Goal: Task Accomplishment & Management: Complete application form

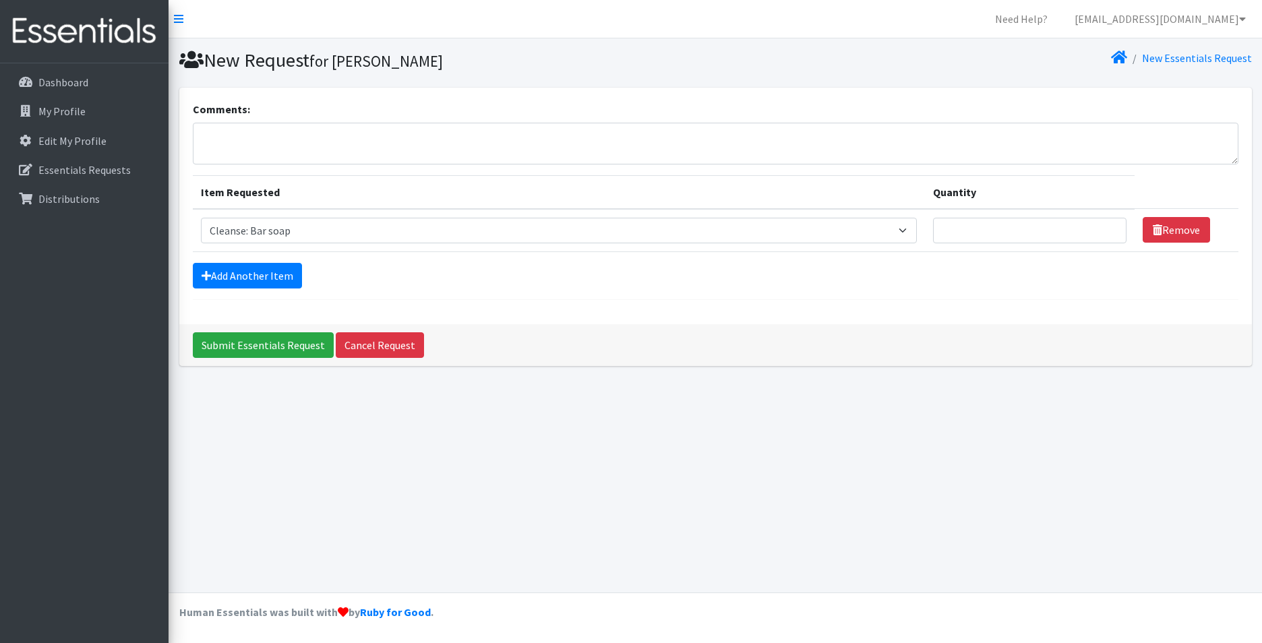
select select "15546"
click at [274, 285] on link "Add Another Item" at bounding box center [247, 276] width 109 height 26
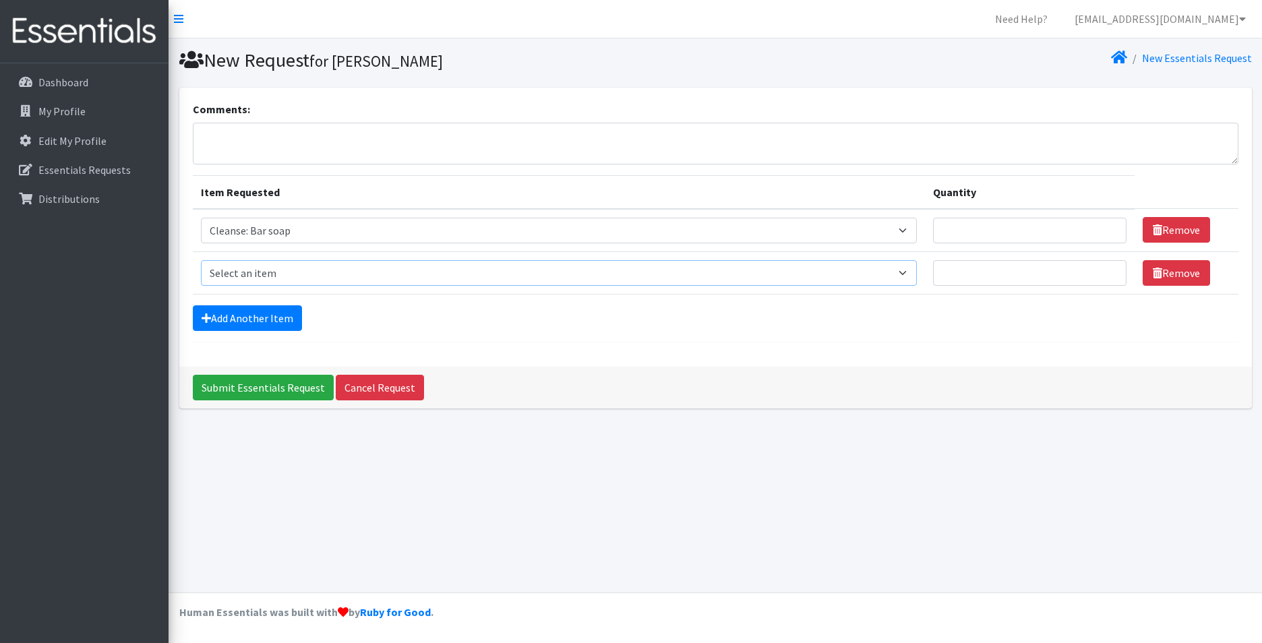
click at [902, 268] on select "Select an item Cleanse: Bar soap Cleanse: Sanitizing wipes for body/house, hand…" at bounding box center [559, 273] width 716 height 26
click at [966, 231] on input "Quantity" at bounding box center [1030, 231] width 194 height 26
type input "25"
click at [890, 273] on select "Select an item Cleanse: Bar soap Cleanse: Sanitizing wipes for body/house, hand…" at bounding box center [559, 273] width 716 height 26
select select "12028"
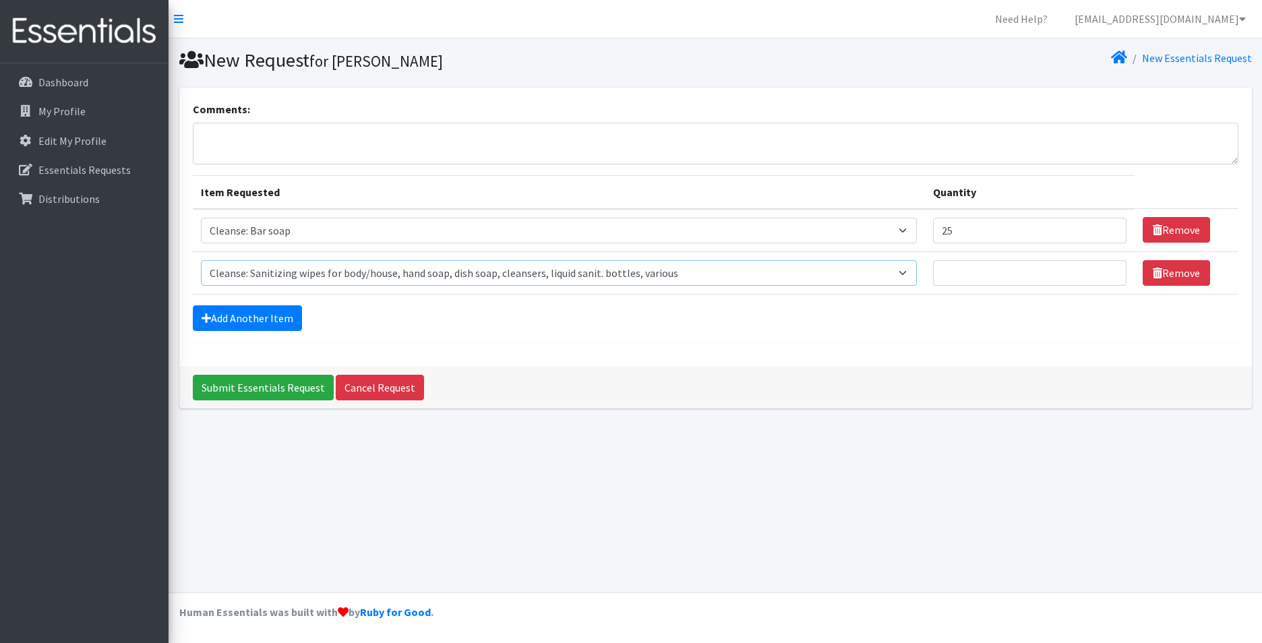
click at [201, 260] on select "Select an item Cleanse: Bar soap Cleanse: Sanitizing wipes for body/house, hand…" at bounding box center [559, 273] width 716 height 26
click at [975, 276] on input "Quantity" at bounding box center [1030, 273] width 194 height 26
type input "5"
type input "25"
click at [281, 314] on link "Add Another Item" at bounding box center [247, 319] width 109 height 26
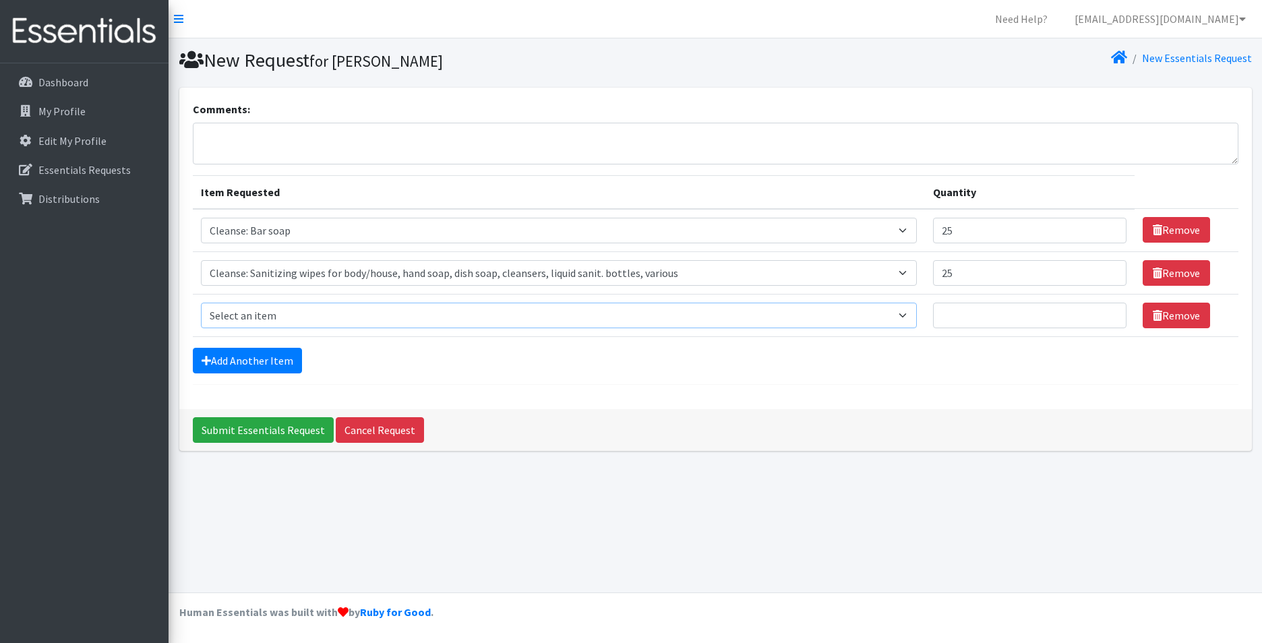
click at [465, 324] on select "Select an item Cleanse: Bar soap Cleanse: Sanitizing wipes for body/house, hand…" at bounding box center [559, 316] width 716 height 26
drag, startPoint x: 989, startPoint y: 230, endPoint x: 923, endPoint y: 243, distance: 67.3
click at [923, 243] on tr "Item Requested Select an item Cleanse: Bar soap Cleanse: Sanitizing wipes for b…" at bounding box center [716, 230] width 1046 height 43
drag, startPoint x: 964, startPoint y: 267, endPoint x: 921, endPoint y: 273, distance: 42.9
click at [921, 273] on tr "Item Requested Select an item Cleanse: Bar soap Cleanse: Sanitizing wipes for b…" at bounding box center [716, 273] width 1046 height 42
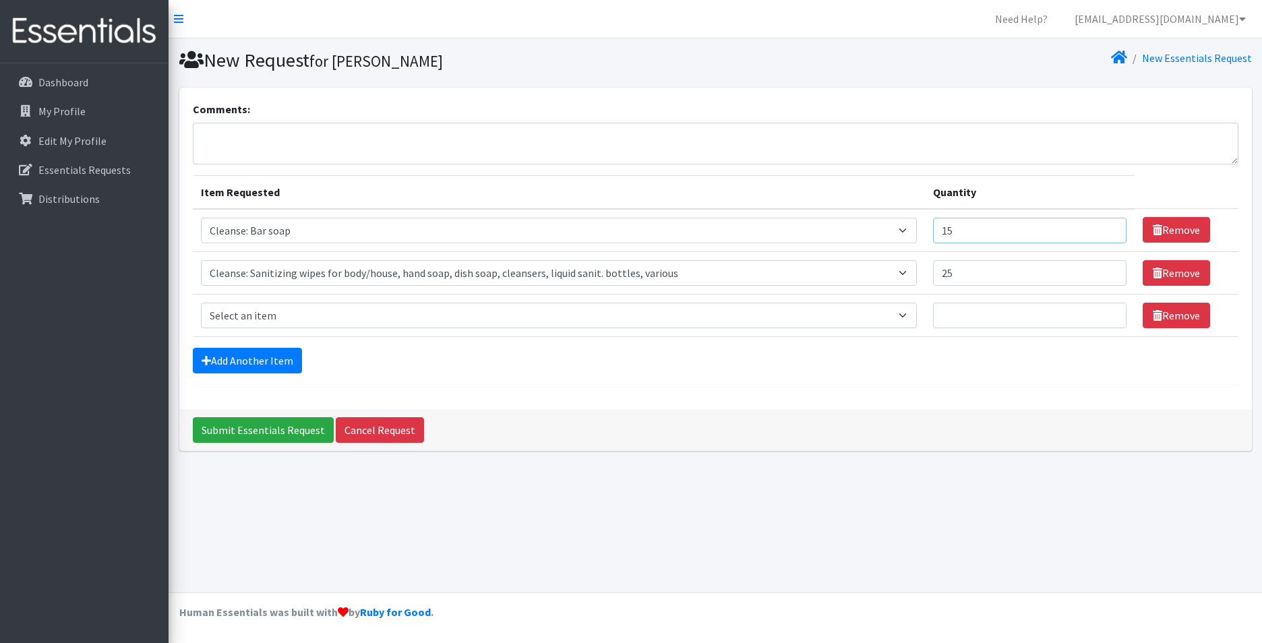
drag, startPoint x: 982, startPoint y: 232, endPoint x: 923, endPoint y: 246, distance: 61.0
click at [923, 246] on tr "Item Requested Select an item Cleanse: Bar soap Cleanse: Sanitizing wipes for b…" at bounding box center [716, 230] width 1046 height 43
type input "20"
drag, startPoint x: 966, startPoint y: 269, endPoint x: 924, endPoint y: 258, distance: 43.4
click at [926, 273] on tr "Item Requested Select an item Cleanse: Bar soap Cleanse: Sanitizing wipes for b…" at bounding box center [716, 273] width 1046 height 42
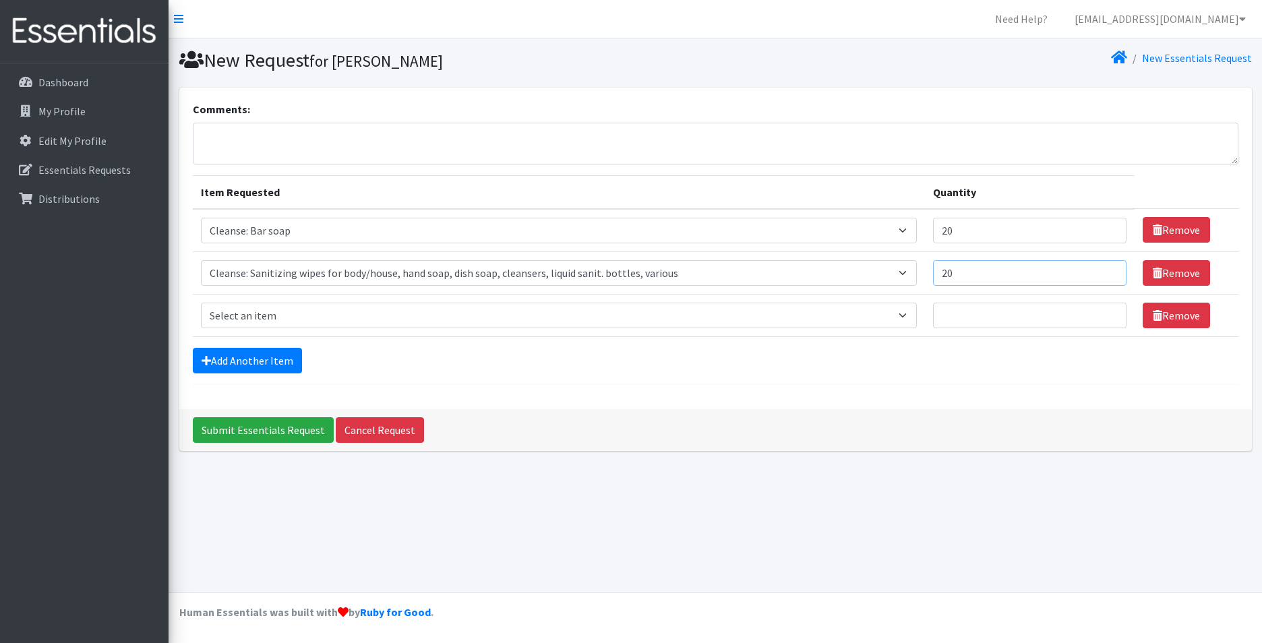
type input "20"
click at [899, 313] on select "Select an item Cleanse: Bar soap Cleanse: Sanitizing wipes for body/house, hand…" at bounding box center [559, 316] width 716 height 26
select select "15547"
click at [201, 303] on select "Select an item Cleanse: Bar soap Cleanse: Sanitizing wipes for body/house, hand…" at bounding box center [559, 316] width 716 height 26
click at [967, 317] on input "Quantity" at bounding box center [1030, 316] width 194 height 26
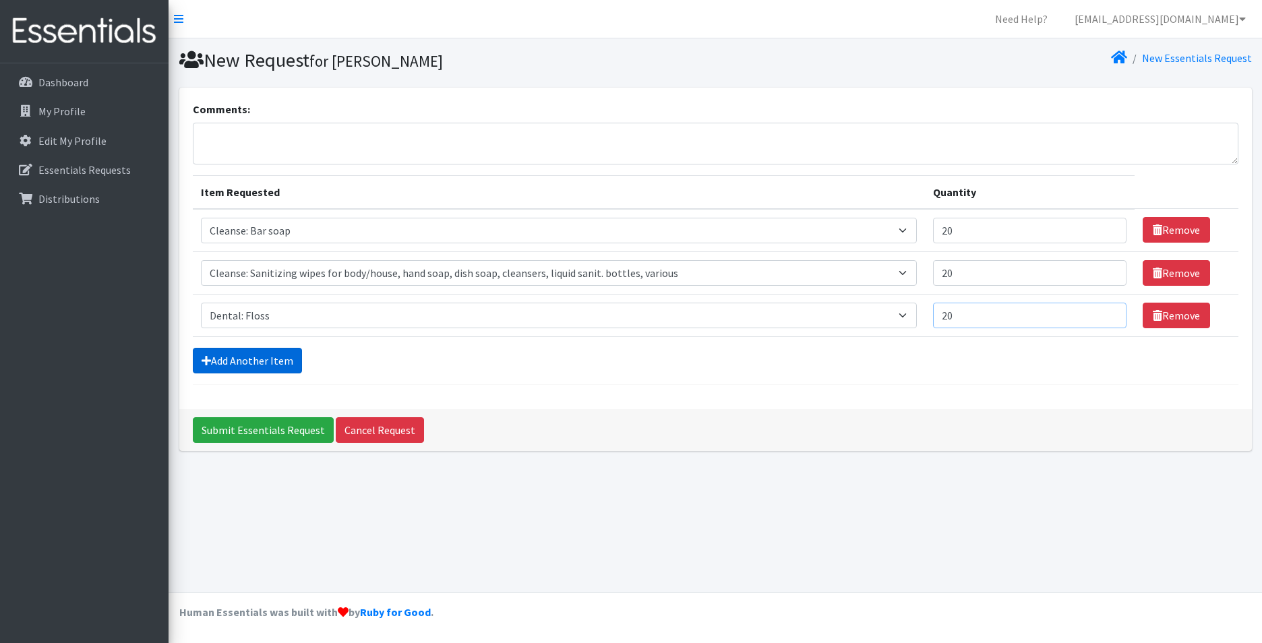
type input "20"
click at [275, 366] on link "Add Another Item" at bounding box center [247, 361] width 109 height 26
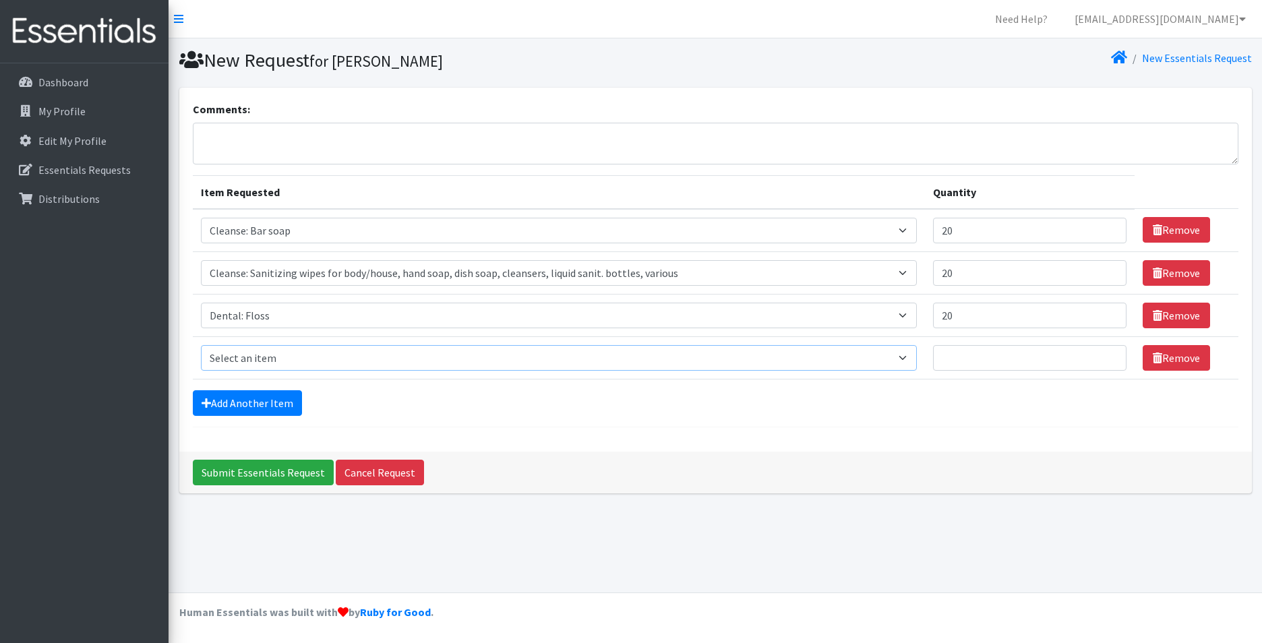
click at [898, 352] on select "Select an item Cleanse: Bar soap Cleanse: Sanitizing wipes for body/house, hand…" at bounding box center [559, 358] width 716 height 26
select select "15549"
click at [201, 345] on select "Select an item Cleanse: Bar soap Cleanse: Sanitizing wipes for body/house, hand…" at bounding box center [559, 358] width 716 height 26
click at [1008, 368] on input "Quantity" at bounding box center [1030, 358] width 194 height 26
type input "20"
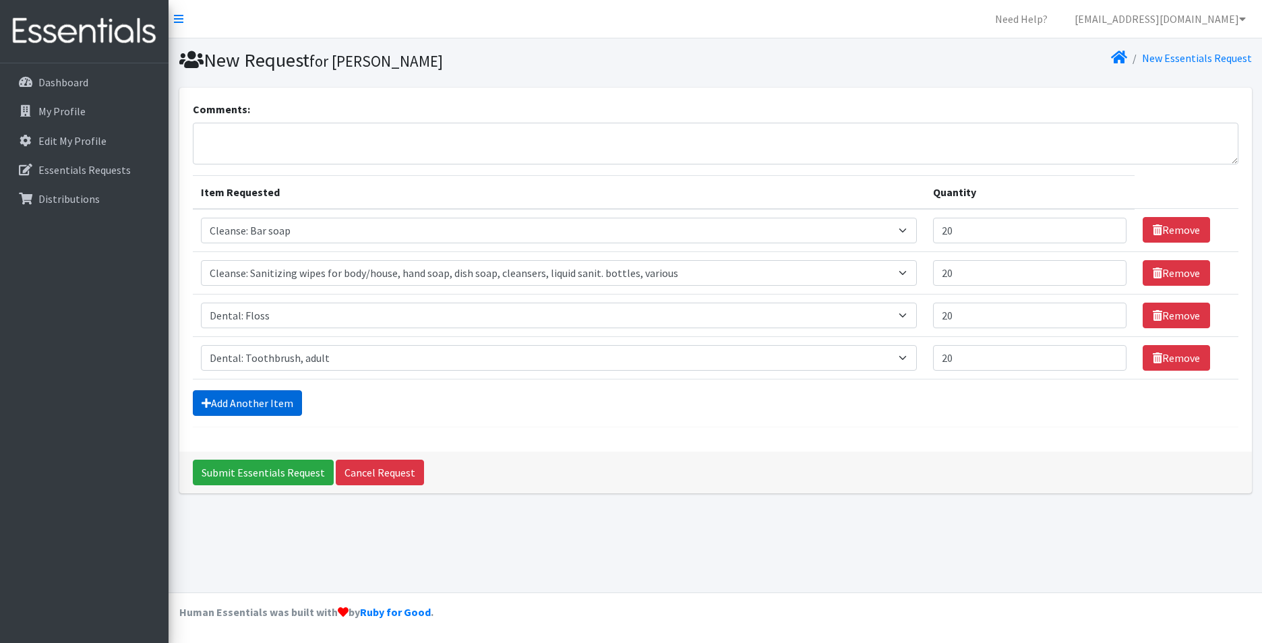
click at [206, 413] on form "Comments: Item Requested Quantity Item Requested Select an item Cleanse: Bar so…" at bounding box center [716, 264] width 1046 height 326
click at [208, 409] on link "Add Another Item" at bounding box center [247, 403] width 109 height 26
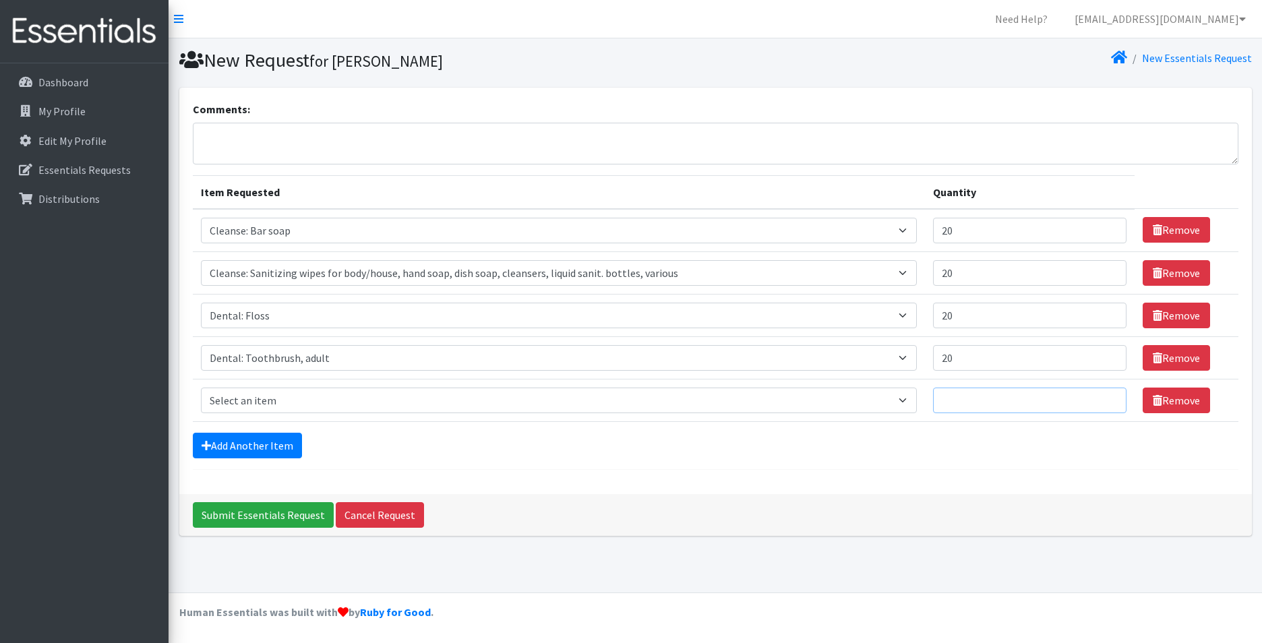
click at [983, 397] on input "Quantity" at bounding box center [1030, 401] width 194 height 26
type input "20"
click at [906, 402] on select "Select an item Cleanse: Bar soap Cleanse: Sanitizing wipes for body/house, hand…" at bounding box center [559, 401] width 716 height 26
select select "12032"
click at [201, 388] on select "Select an item Cleanse: Bar soap Cleanse: Sanitizing wipes for body/house, hand…" at bounding box center [559, 401] width 716 height 26
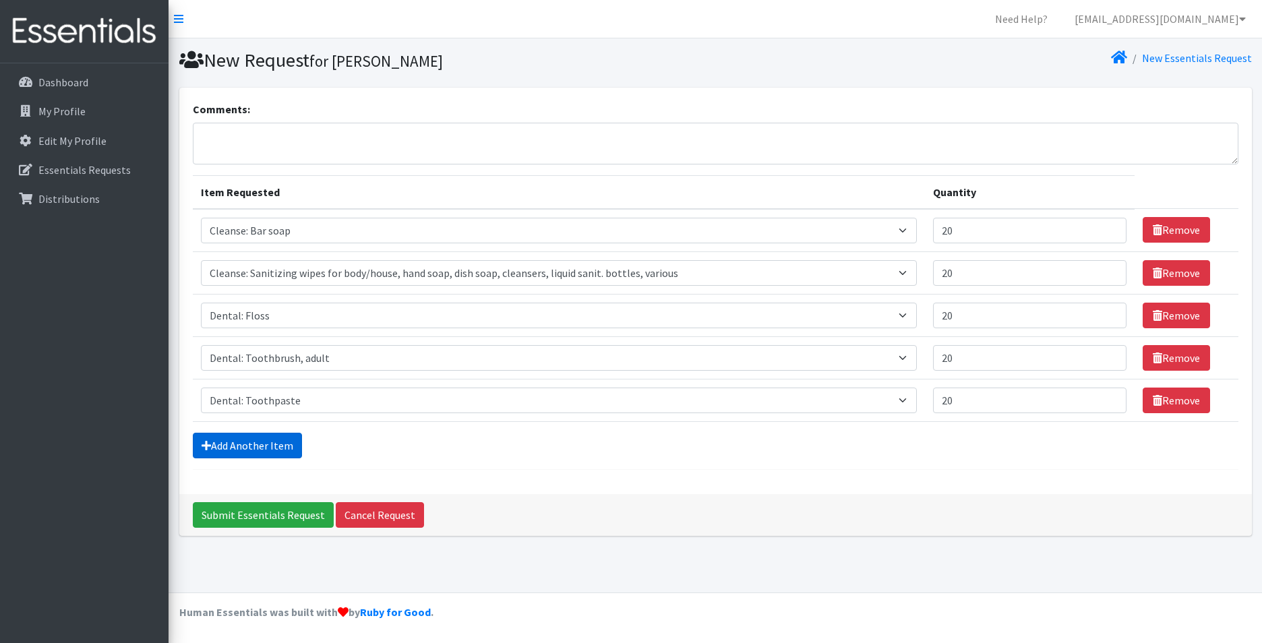
click at [254, 457] on link "Add Another Item" at bounding box center [247, 446] width 109 height 26
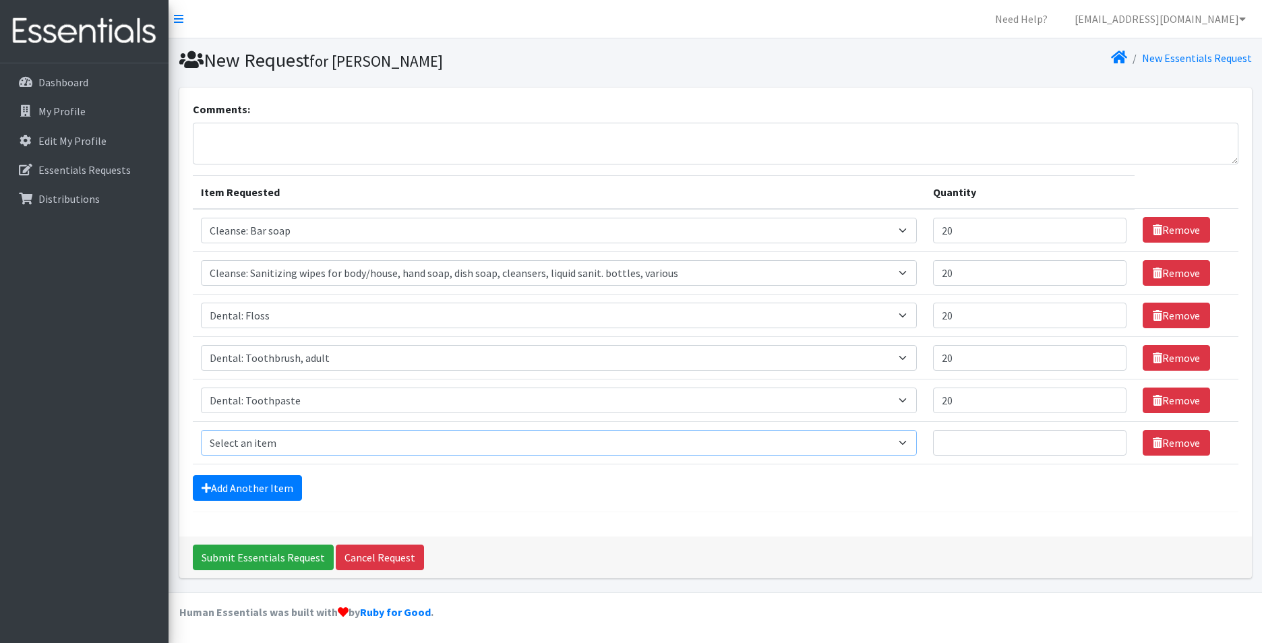
click at [916, 445] on select "Select an item Cleanse: Bar soap Cleanse: Sanitizing wipes for body/house, hand…" at bounding box center [559, 443] width 716 height 26
select select "12011"
click at [201, 430] on select "Select an item Cleanse: Bar soap Cleanse: Sanitizing wipes for body/house, hand…" at bounding box center [559, 443] width 716 height 26
click at [989, 448] on input "Quantity" at bounding box center [1030, 443] width 194 height 26
type input "20"
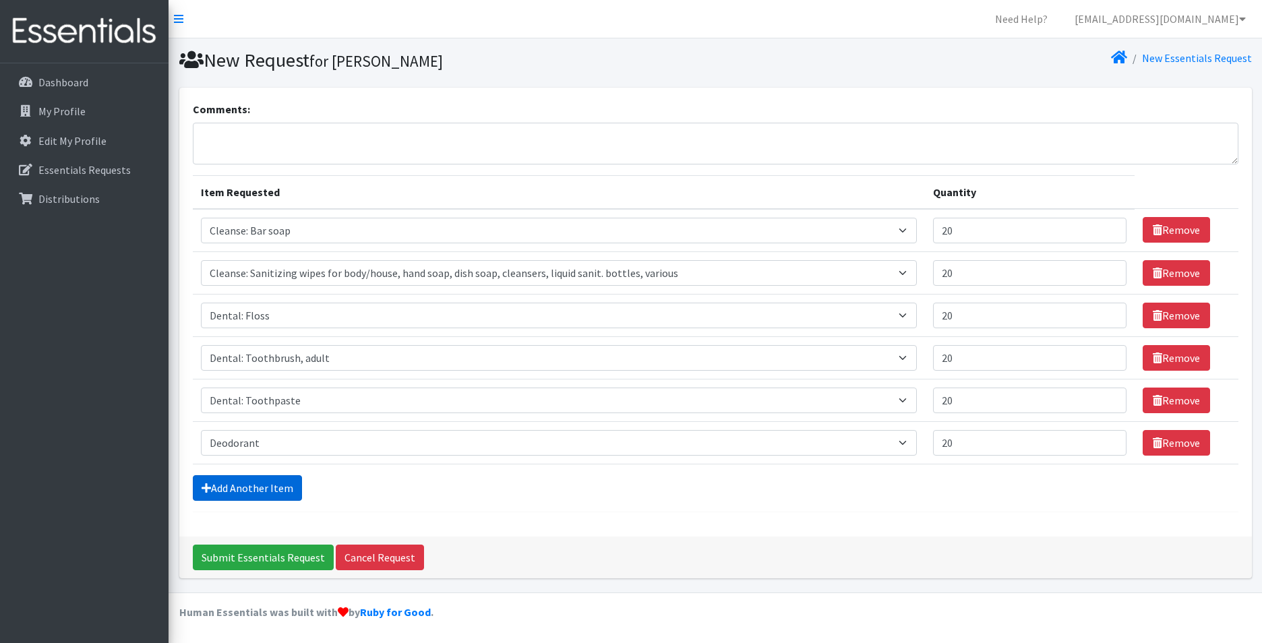
click at [239, 486] on link "Add Another Item" at bounding box center [247, 488] width 109 height 26
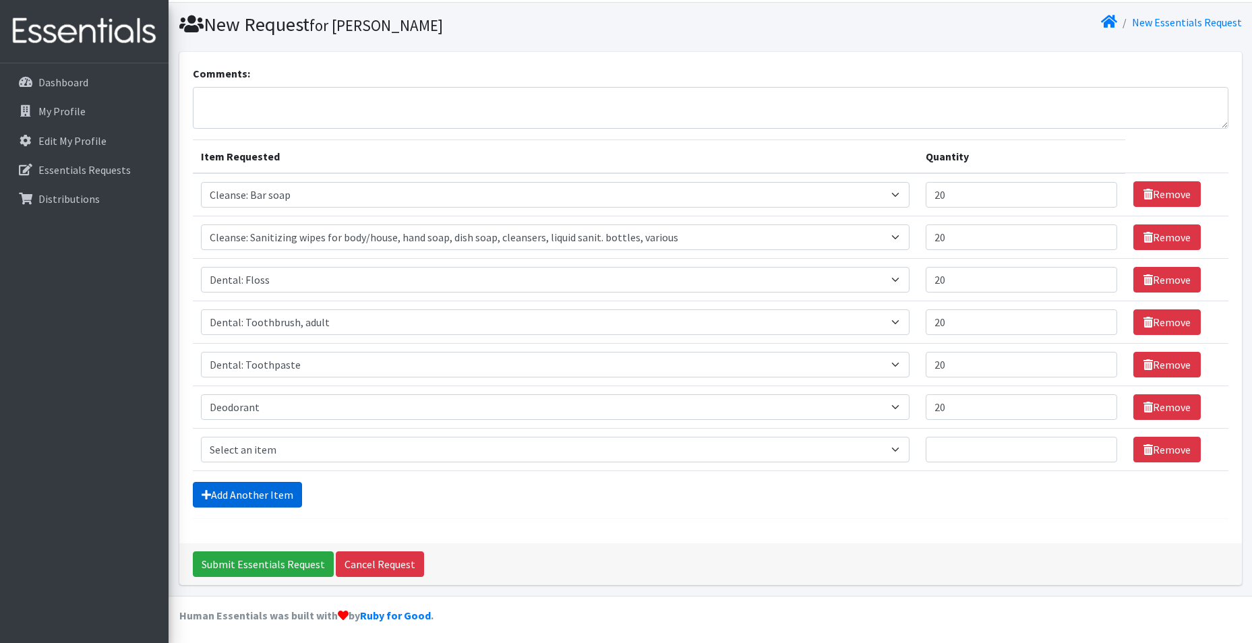
scroll to position [39, 0]
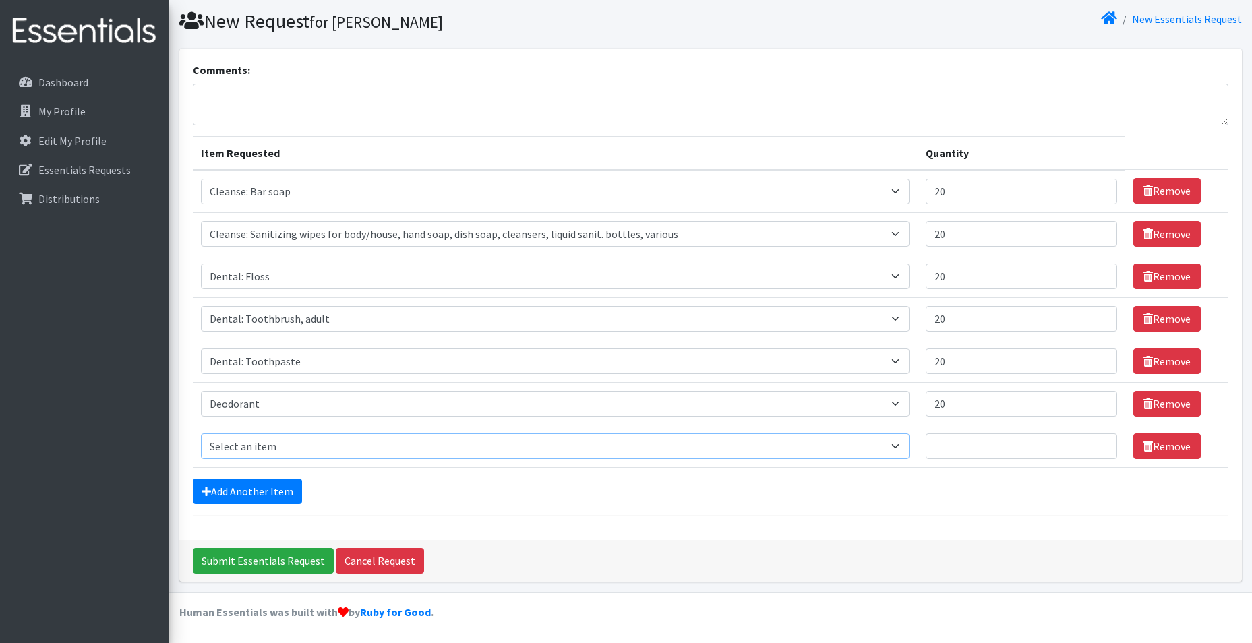
click at [312, 455] on select "Select an item Cleanse: Bar soap Cleanse: Sanitizing wipes for body/house, hand…" at bounding box center [555, 447] width 709 height 26
select select "15542"
click at [201, 434] on select "Select an item Cleanse: Bar soap Cleanse: Sanitizing wipes for body/house, hand…" at bounding box center [555, 447] width 709 height 26
click at [935, 445] on input "Quantity" at bounding box center [1022, 447] width 192 height 26
type input "20"
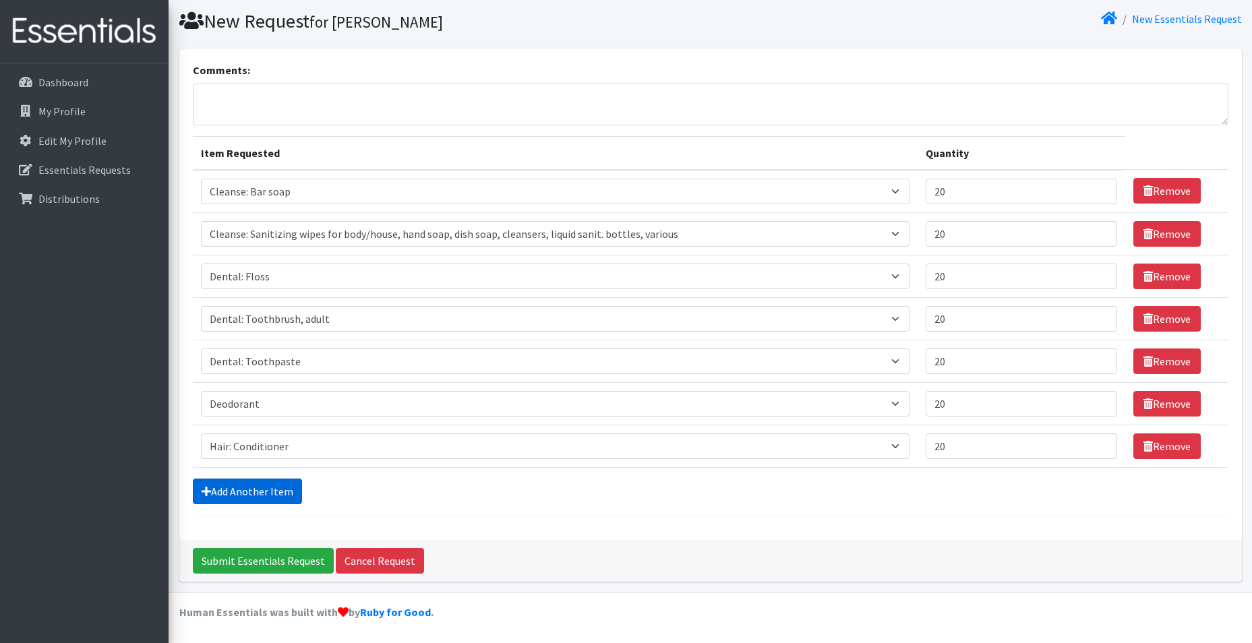
click at [222, 486] on link "Add Another Item" at bounding box center [247, 492] width 109 height 26
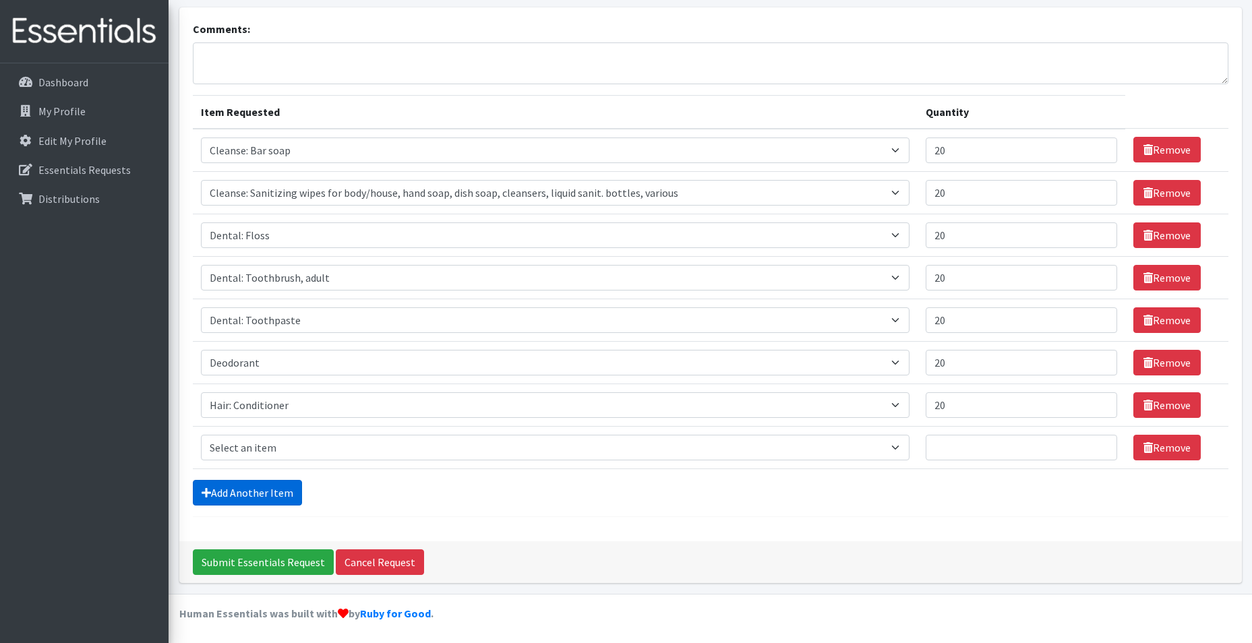
scroll to position [82, 0]
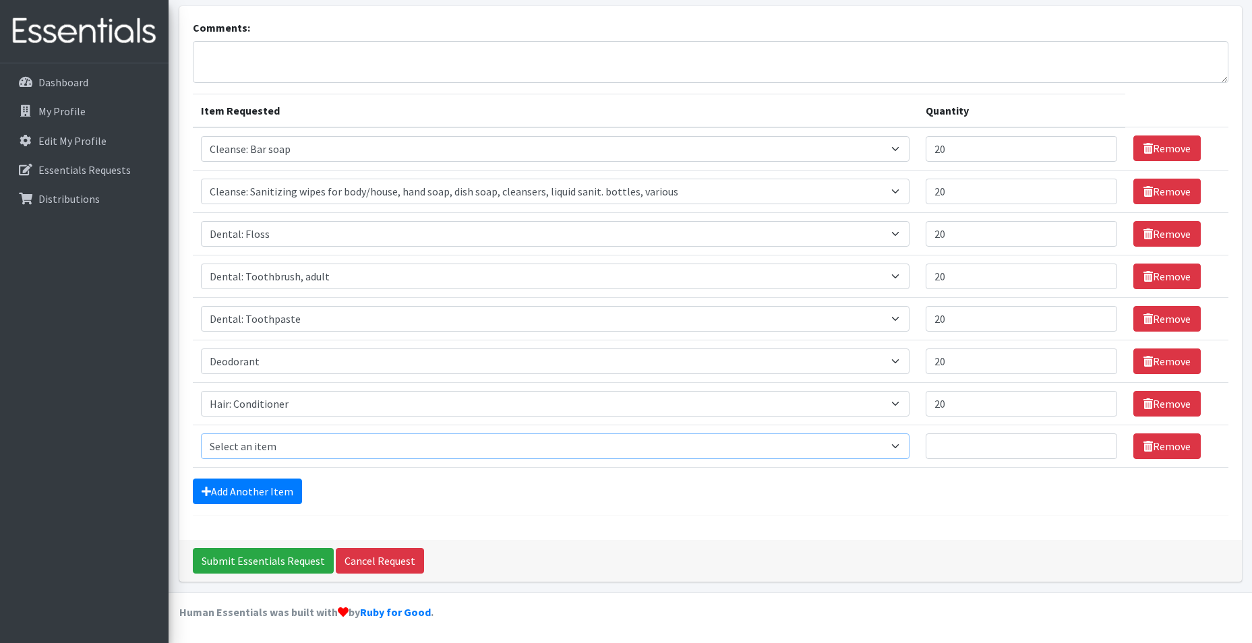
drag, startPoint x: 310, startPoint y: 441, endPoint x: 338, endPoint y: 440, distance: 28.4
click at [310, 441] on select "Select an item Cleanse: Bar soap Cleanse: Sanitizing wipes for body/house, hand…" at bounding box center [555, 447] width 709 height 26
select select "15544"
click at [201, 434] on select "Select an item Cleanse: Bar soap Cleanse: Sanitizing wipes for body/house, hand…" at bounding box center [555, 447] width 709 height 26
click at [987, 458] on input "Quantity" at bounding box center [1022, 447] width 192 height 26
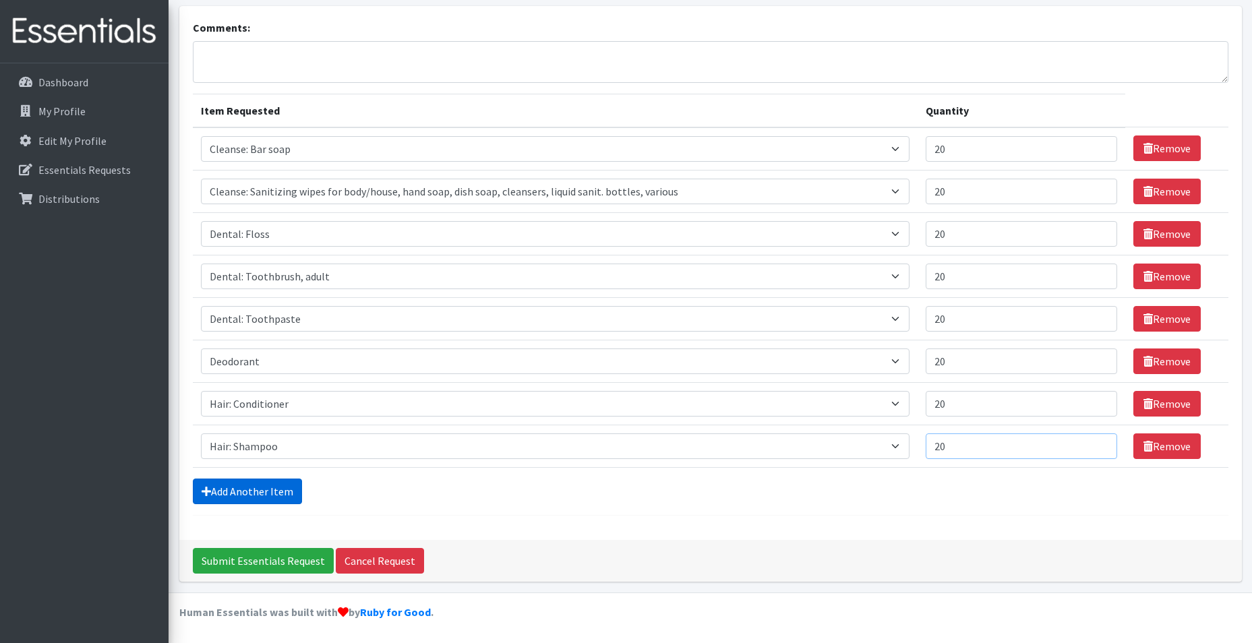
type input "20"
click at [254, 494] on link "Add Another Item" at bounding box center [247, 492] width 109 height 26
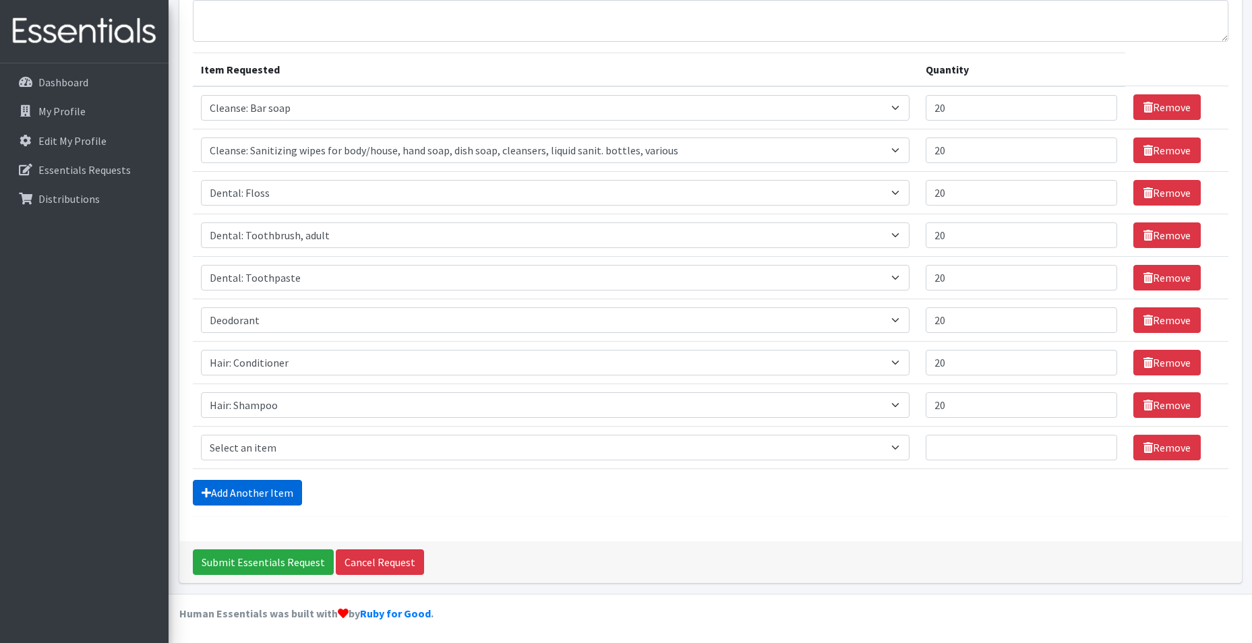
scroll to position [124, 0]
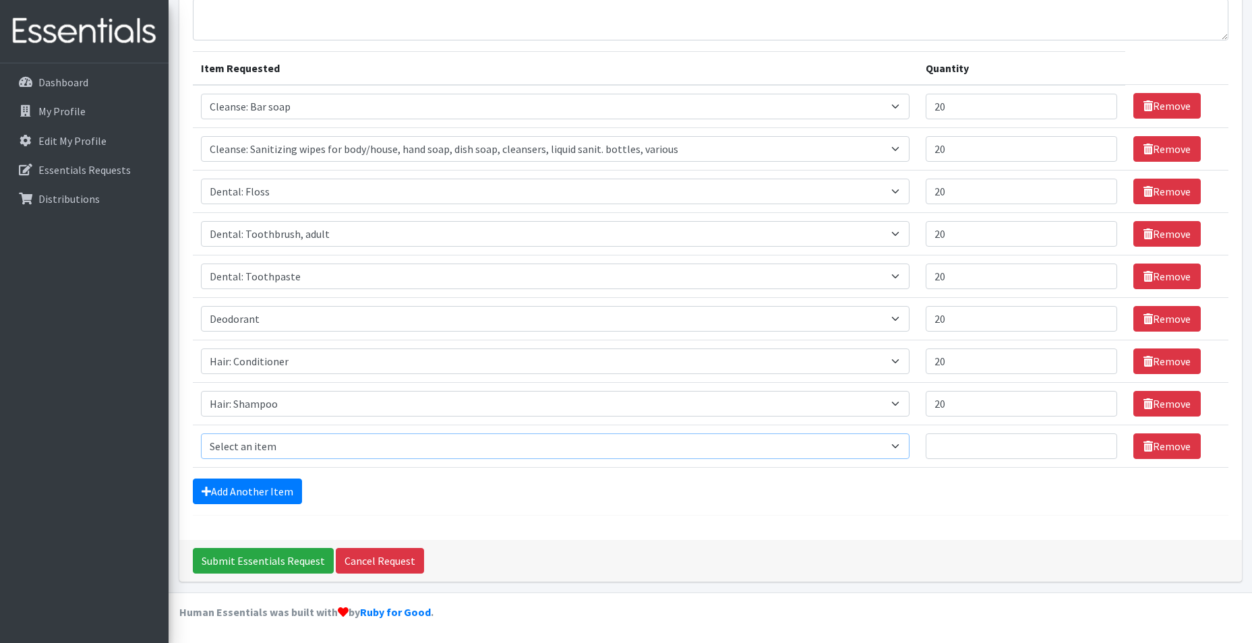
click at [266, 449] on select "Select an item Cleanse: Bar soap Cleanse: Sanitizing wipes for body/house, hand…" at bounding box center [555, 447] width 709 height 26
select select "15113"
click at [201, 434] on select "Select an item Cleanse: Bar soap Cleanse: Sanitizing wipes for body/house, hand…" at bounding box center [555, 447] width 709 height 26
click at [1016, 449] on input "Quantity" at bounding box center [1022, 447] width 192 height 26
type input "20"
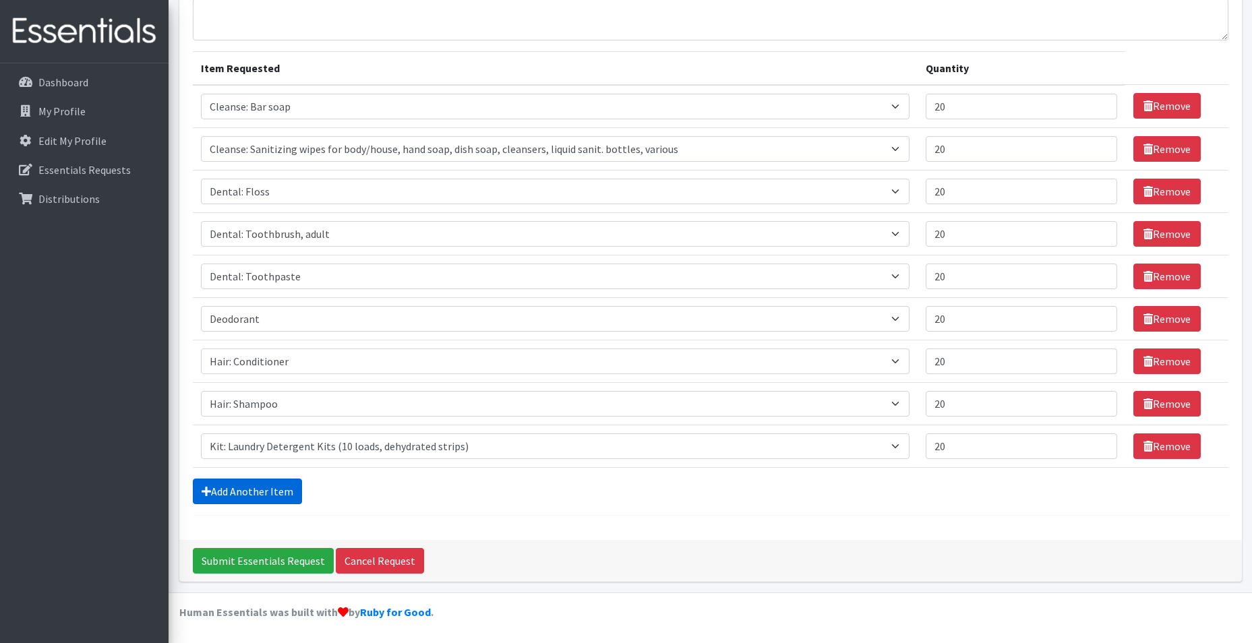
click at [279, 502] on link "Add Another Item" at bounding box center [247, 492] width 109 height 26
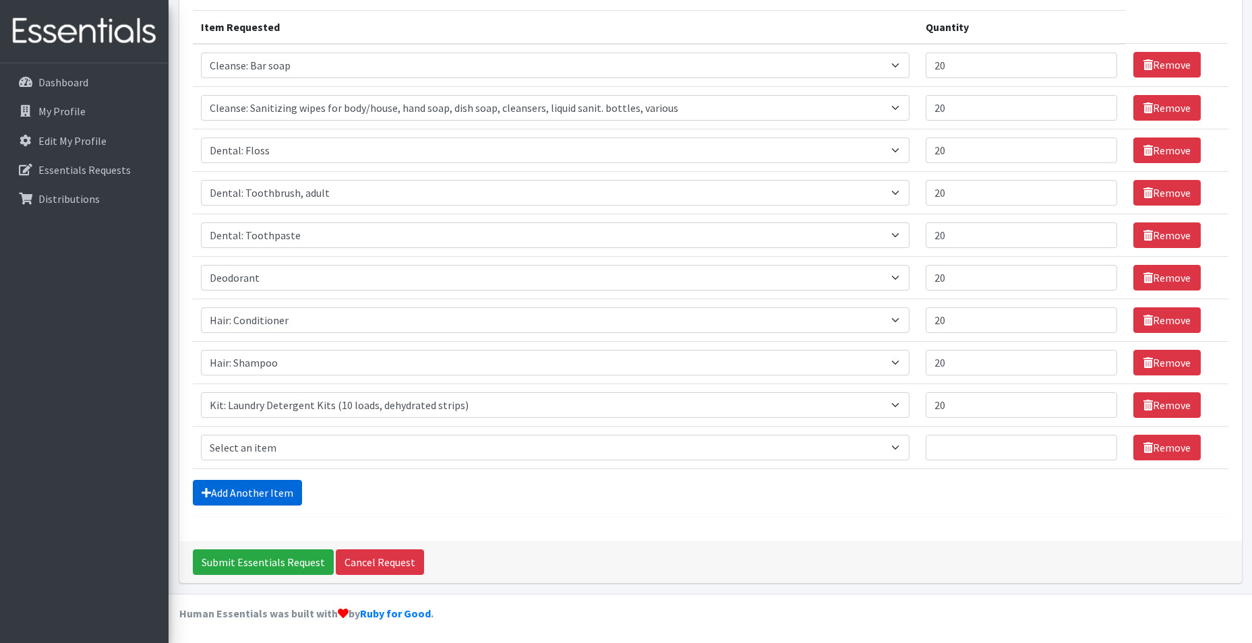
scroll to position [167, 0]
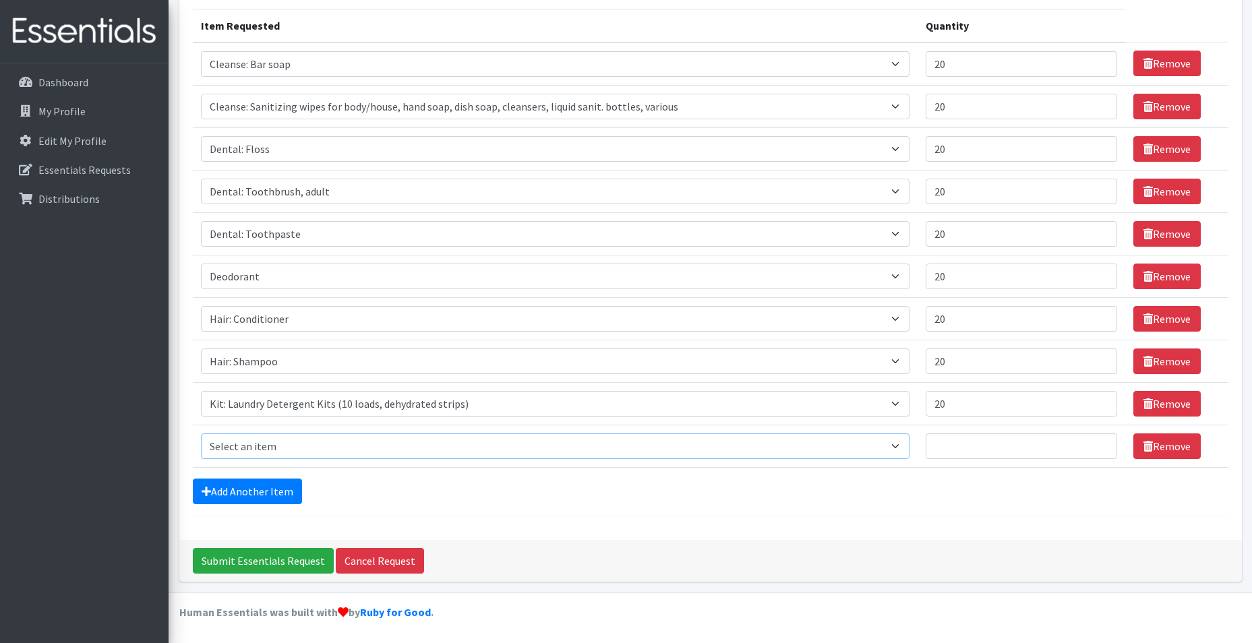
click at [274, 453] on select "Select an item Cleanse: Bar soap Cleanse: Sanitizing wipes for body/house, hand…" at bounding box center [555, 447] width 709 height 26
select select "12020"
click at [201, 434] on select "Select an item Cleanse: Bar soap Cleanse: Sanitizing wipes for body/house, hand…" at bounding box center [555, 447] width 709 height 26
click at [975, 444] on input "Quantity" at bounding box center [1022, 447] width 192 height 26
type input "20"
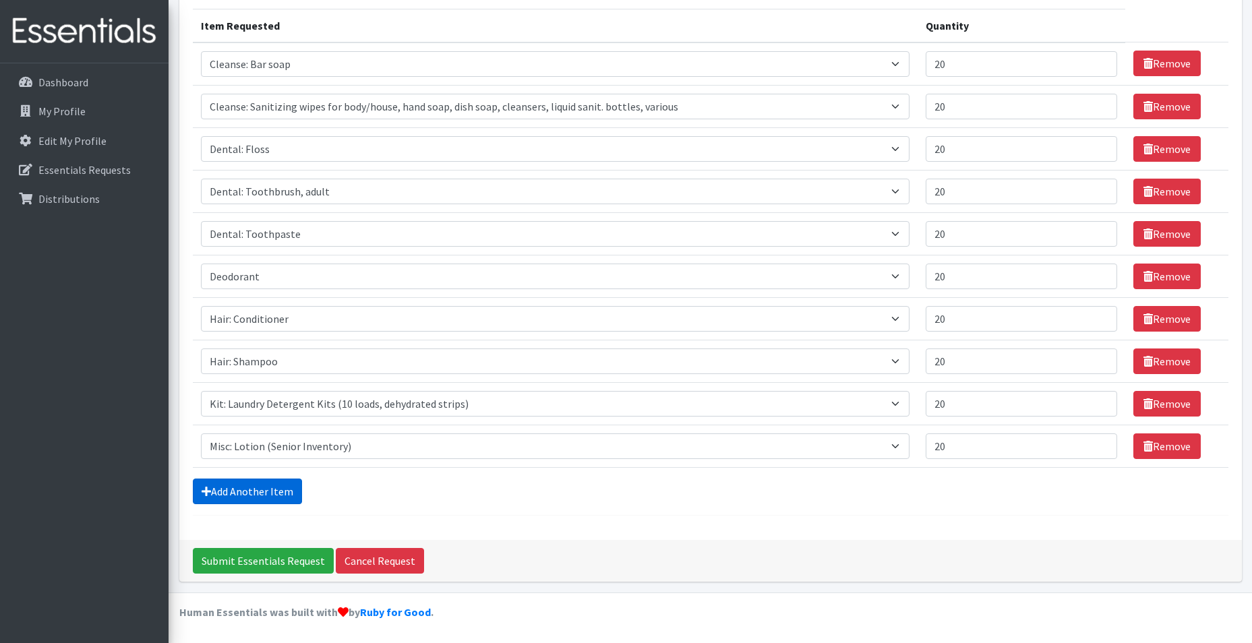
click at [248, 490] on link "Add Another Item" at bounding box center [247, 492] width 109 height 26
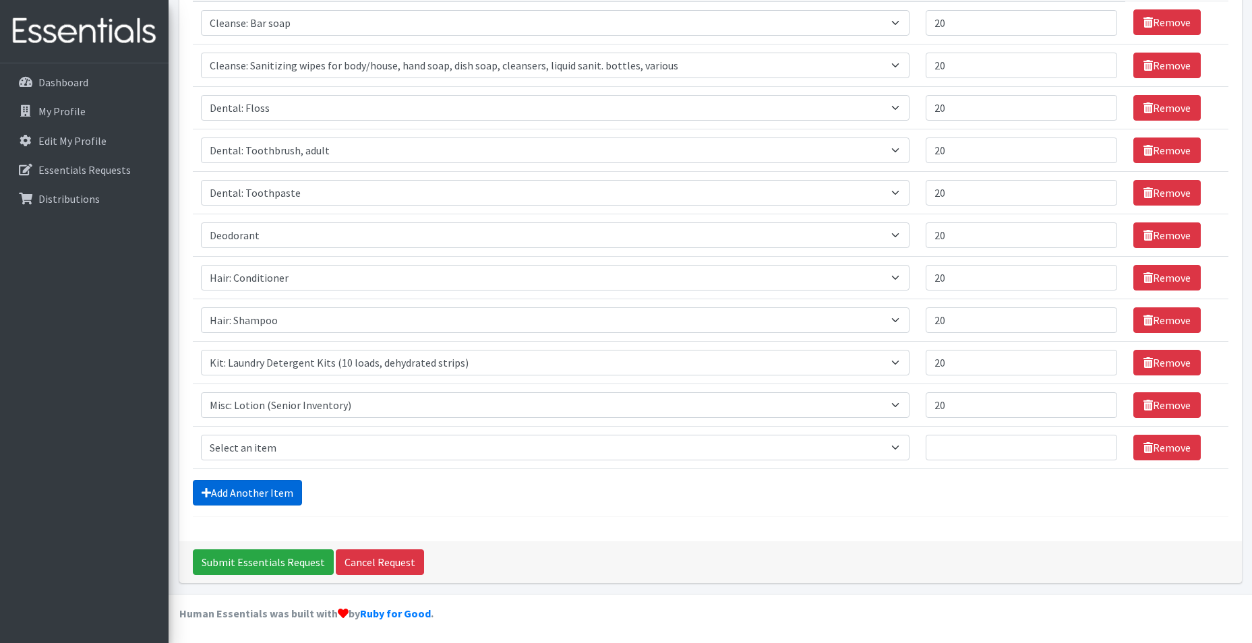
scroll to position [209, 0]
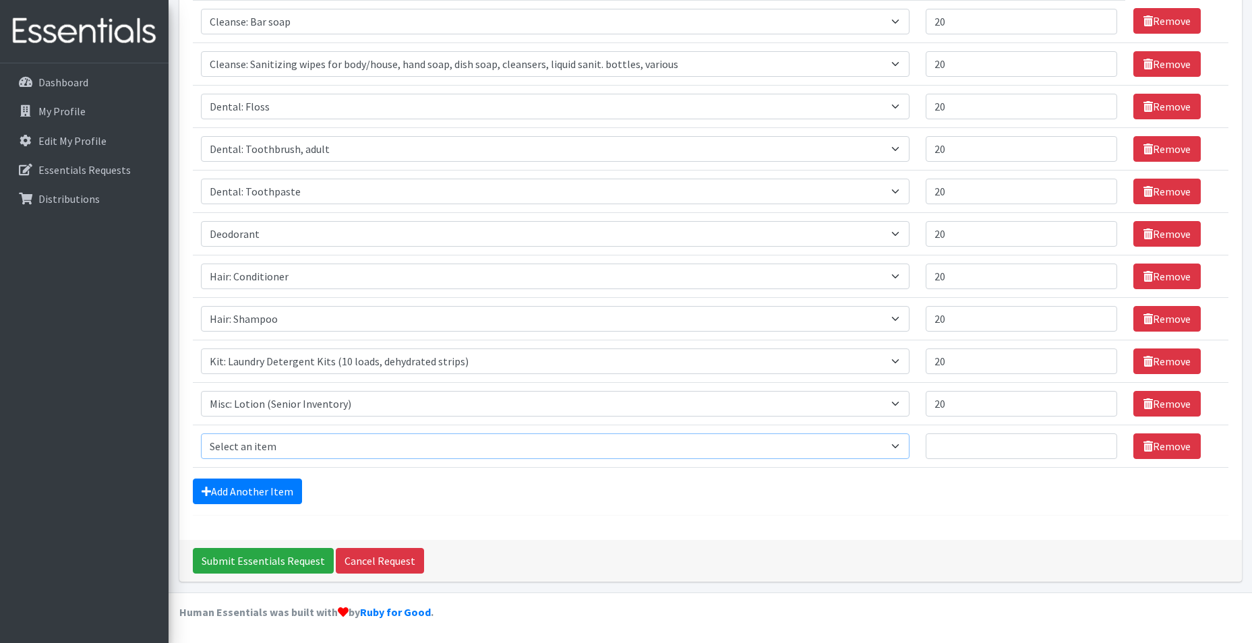
click at [270, 443] on select "Select an item Cleanse: Bar soap Cleanse: Sanitizing wipes for body/house, hand…" at bounding box center [555, 447] width 709 height 26
select select "15551"
click at [201, 434] on select "Select an item Cleanse: Bar soap Cleanse: Sanitizing wipes for body/house, hand…" at bounding box center [555, 447] width 709 height 26
click at [983, 456] on input "Quantity" at bounding box center [1022, 447] width 192 height 26
type input "20"
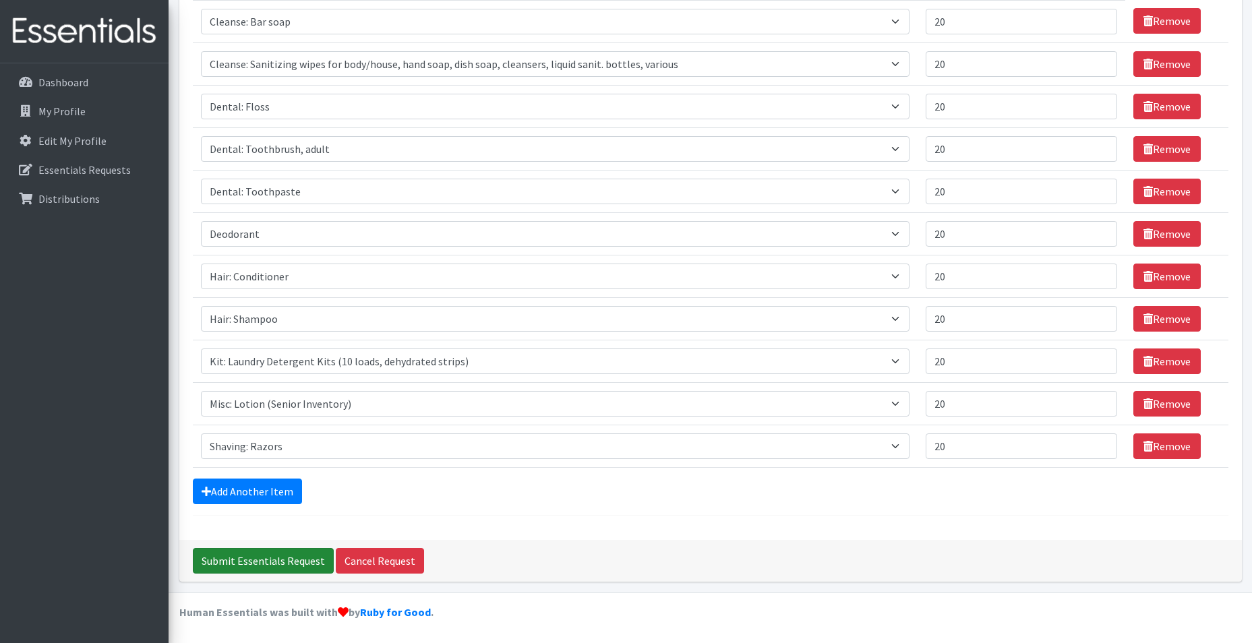
click at [268, 561] on input "Submit Essentials Request" at bounding box center [263, 561] width 141 height 26
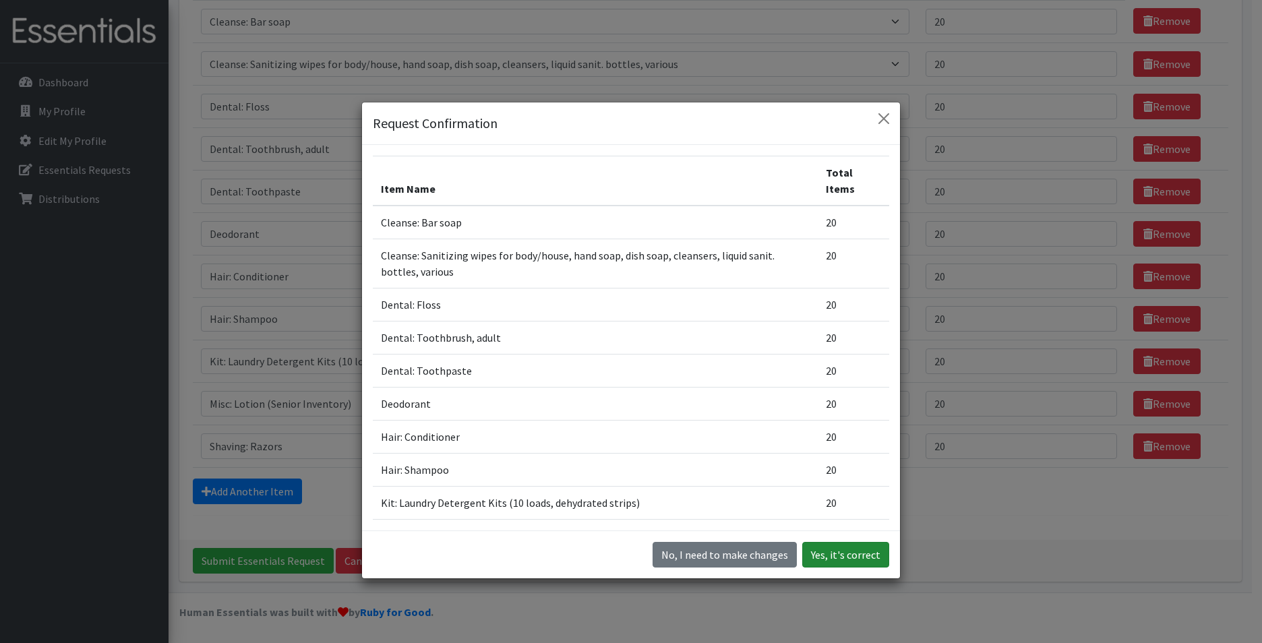
click at [832, 549] on button "Yes, it's correct" at bounding box center [846, 555] width 87 height 26
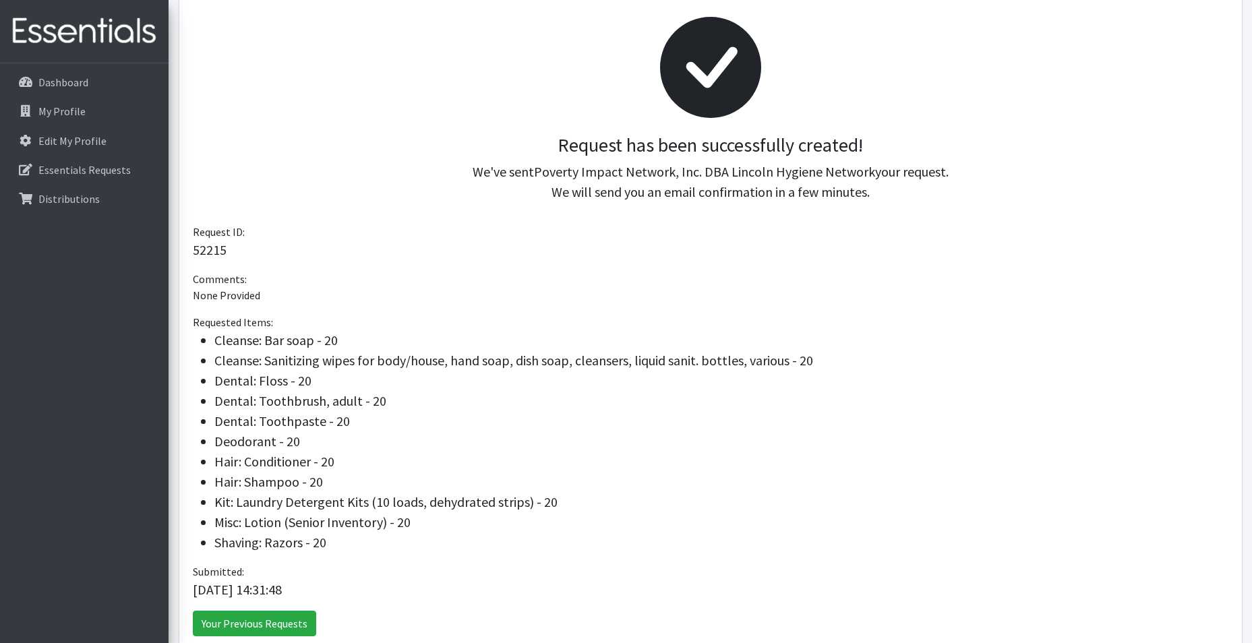
scroll to position [266, 0]
